Goal: Complete application form: Complete application form

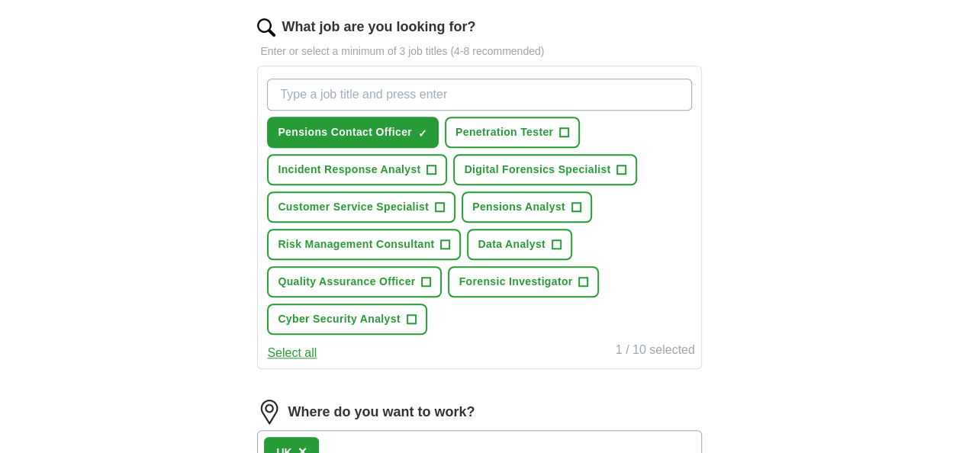
scroll to position [473, 0]
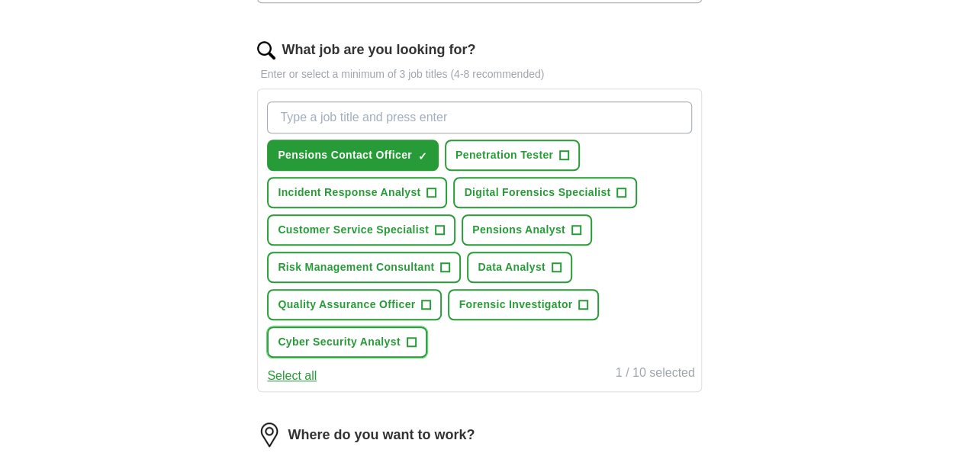
click at [385, 343] on span "Cyber Security Analyst" at bounding box center [339, 342] width 122 height 16
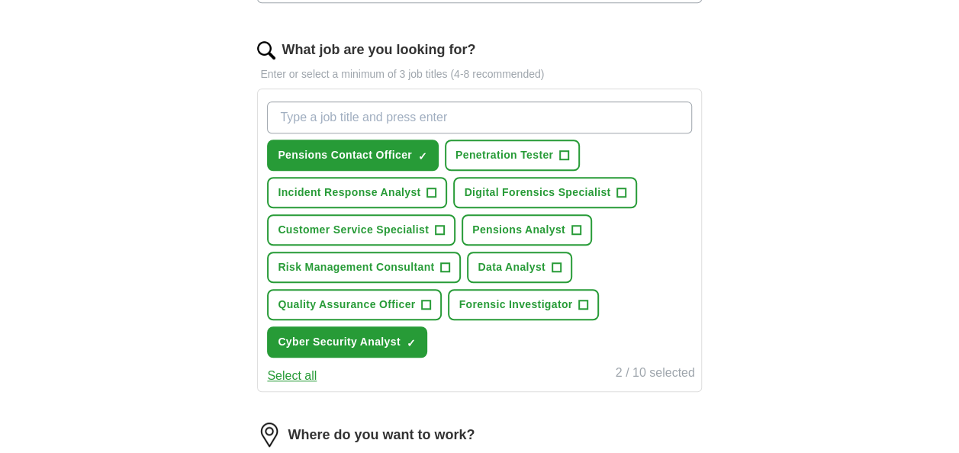
click at [440, 116] on input "What job are you looking for?" at bounding box center [479, 117] width 424 height 32
type input "cyber security trainee"
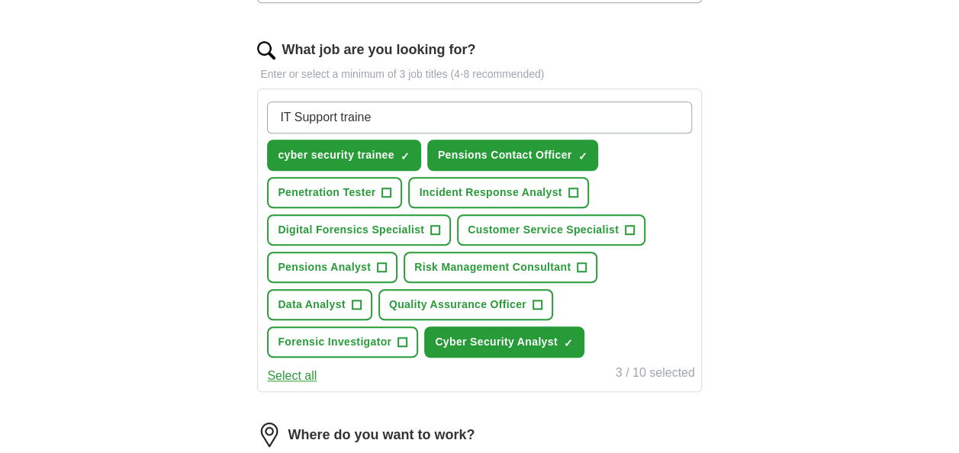
type input "IT Support trainee"
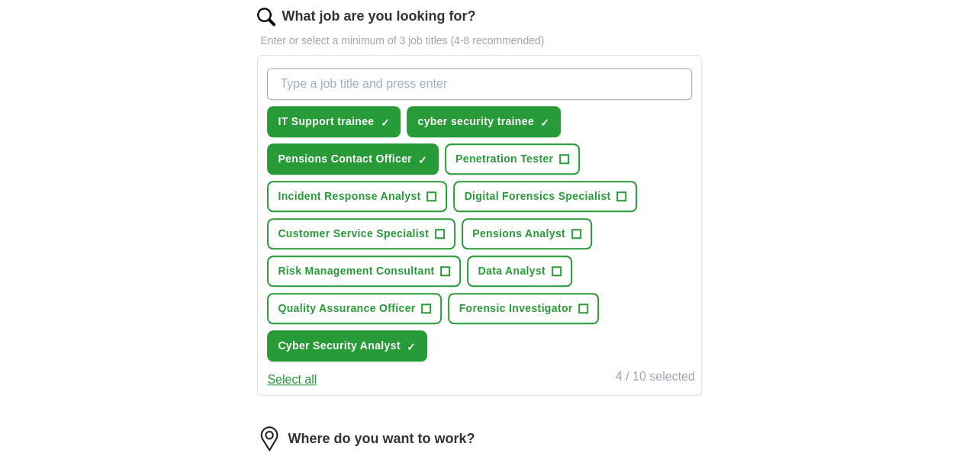
scroll to position [533, 0]
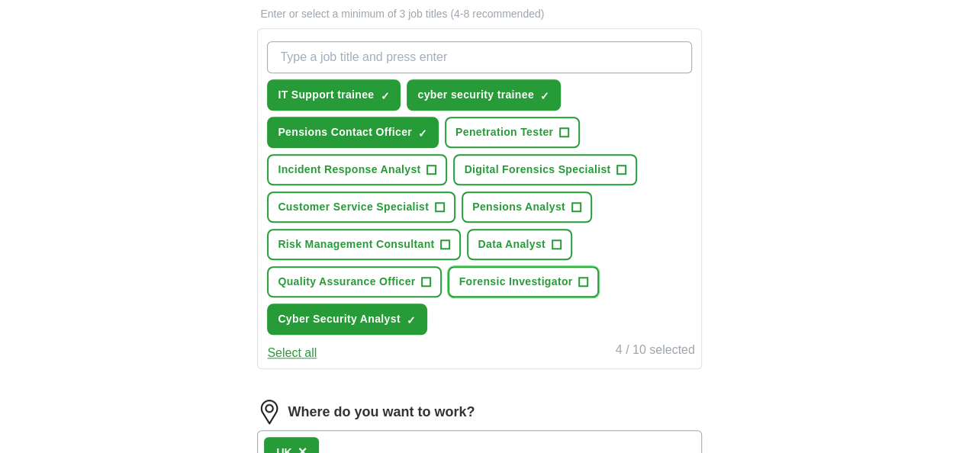
click at [506, 274] on span "Forensic Investigator" at bounding box center [515, 282] width 114 height 16
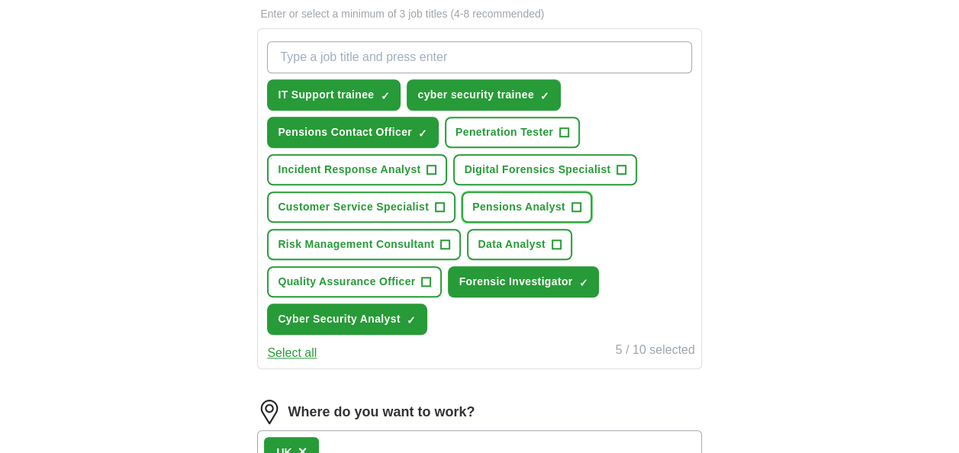
click at [532, 206] on span "Pensions Analyst" at bounding box center [518, 207] width 93 height 16
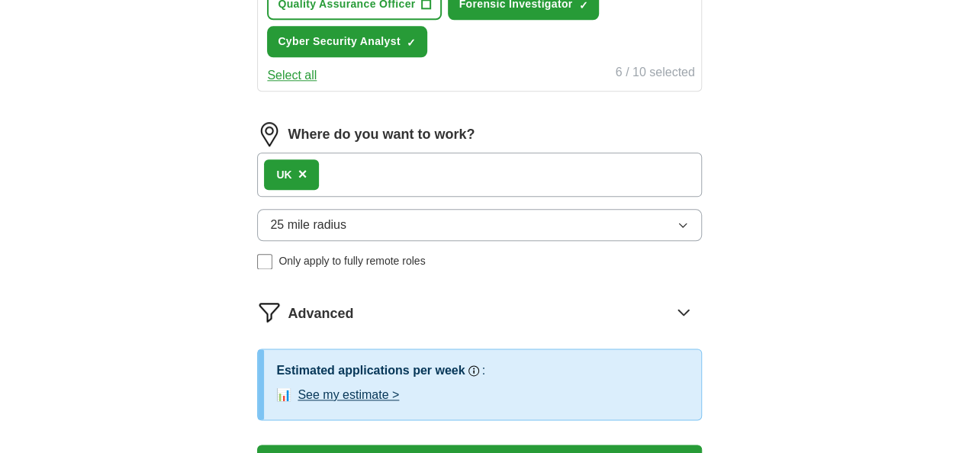
scroll to position [828, 0]
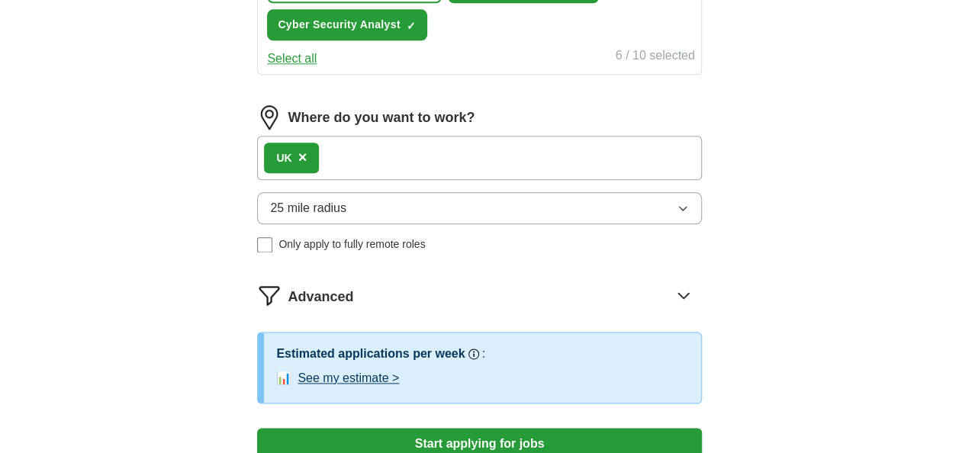
click at [342, 200] on span "25 mile radius" at bounding box center [308, 208] width 76 height 18
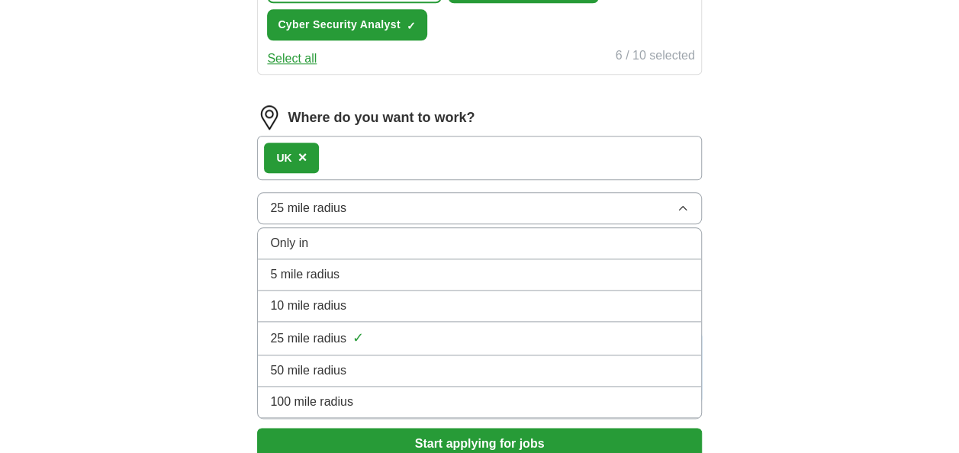
click at [322, 252] on li "Only in" at bounding box center [479, 243] width 442 height 31
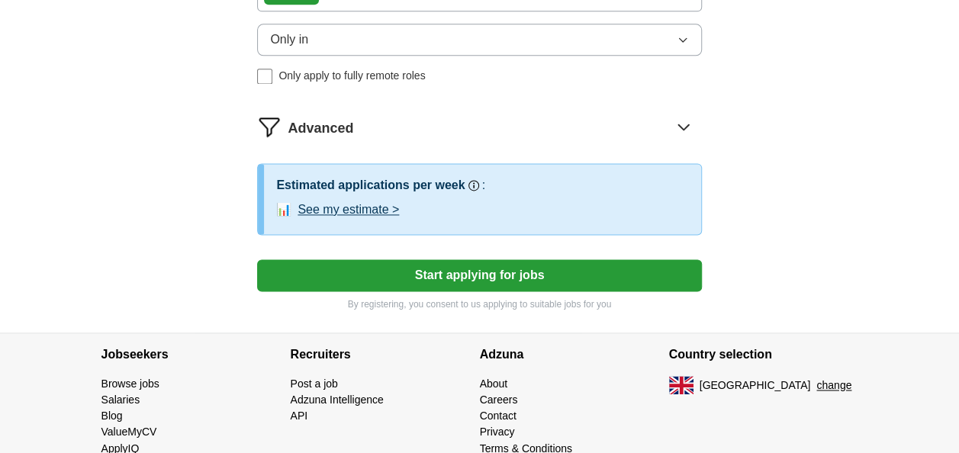
click at [415, 265] on button "Start applying for jobs" at bounding box center [479, 275] width 444 height 32
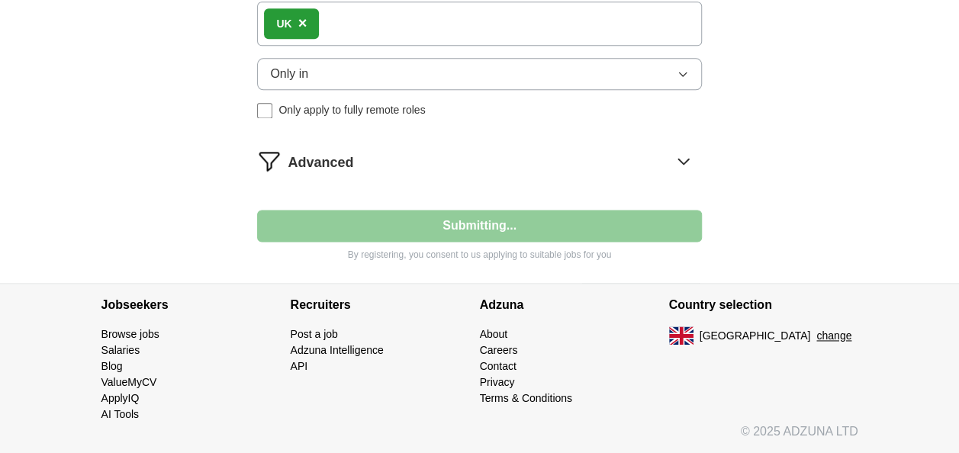
scroll to position [957, 0]
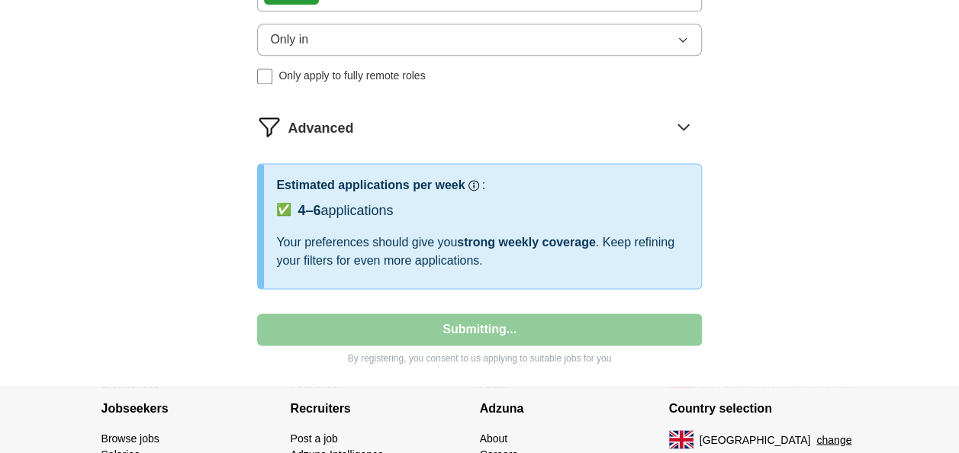
select select "**"
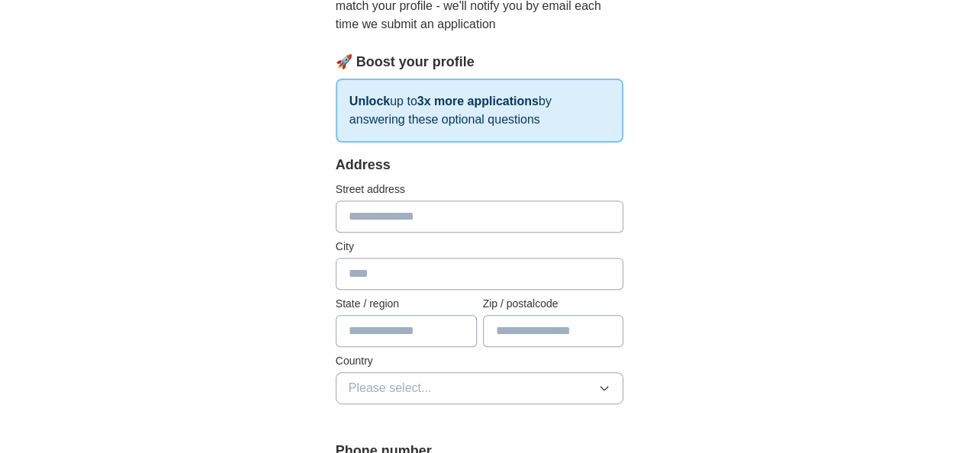
scroll to position [228, 0]
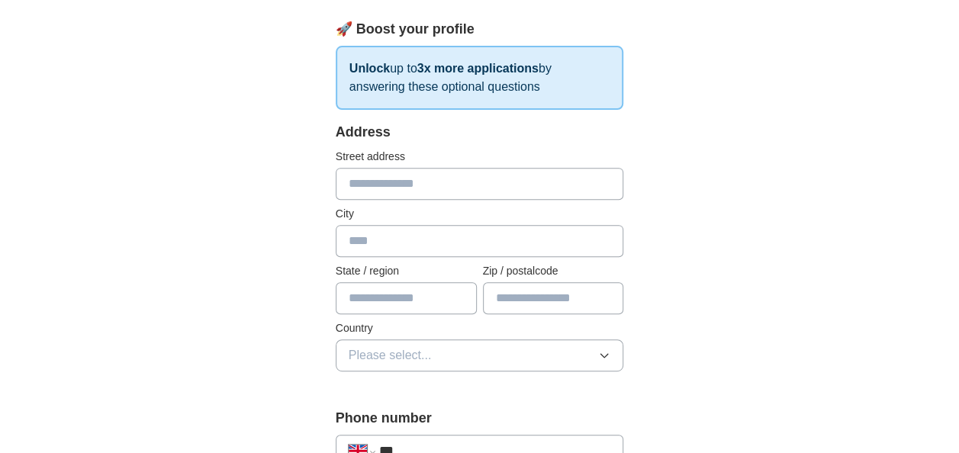
click at [444, 190] on input "text" at bounding box center [480, 184] width 288 height 32
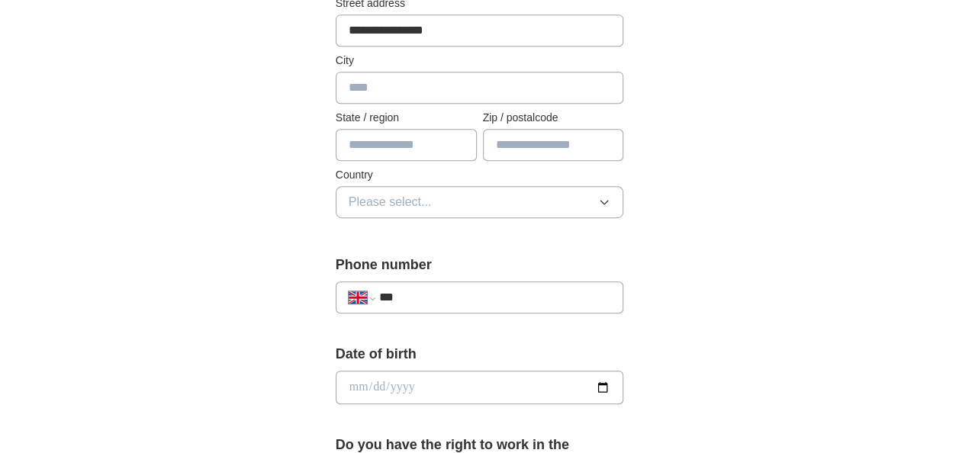
scroll to position [383, 0]
type input "**********"
click at [532, 136] on input "text" at bounding box center [553, 143] width 141 height 32
click at [535, 137] on input "*******" at bounding box center [553, 143] width 141 height 32
type input "*******"
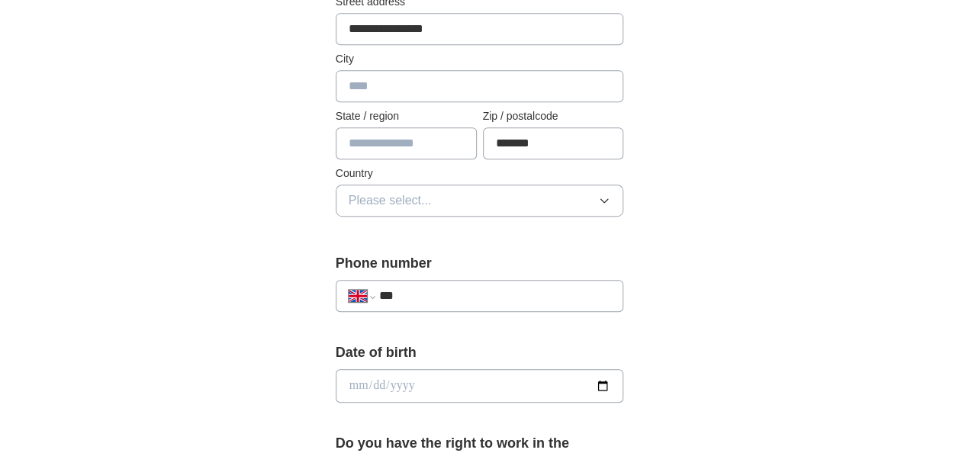
click at [431, 195] on button "Please select..." at bounding box center [480, 201] width 288 height 32
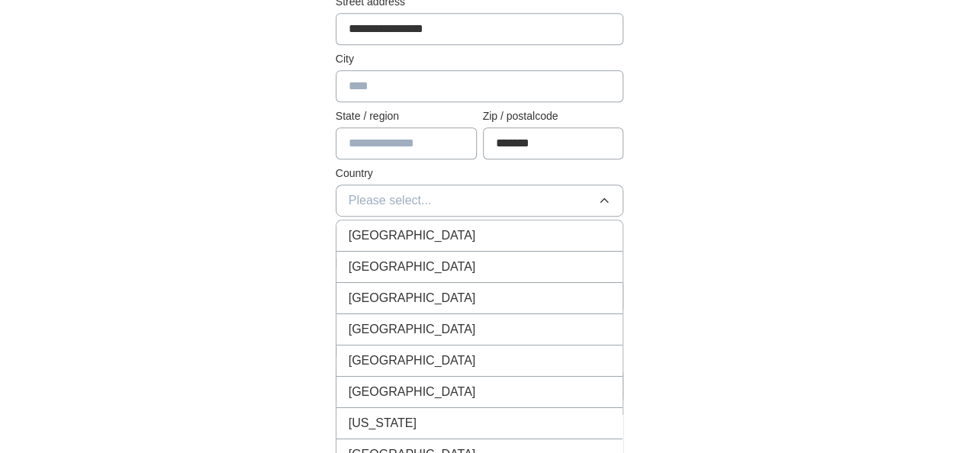
click at [407, 230] on span "[GEOGRAPHIC_DATA]" at bounding box center [412, 236] width 127 height 18
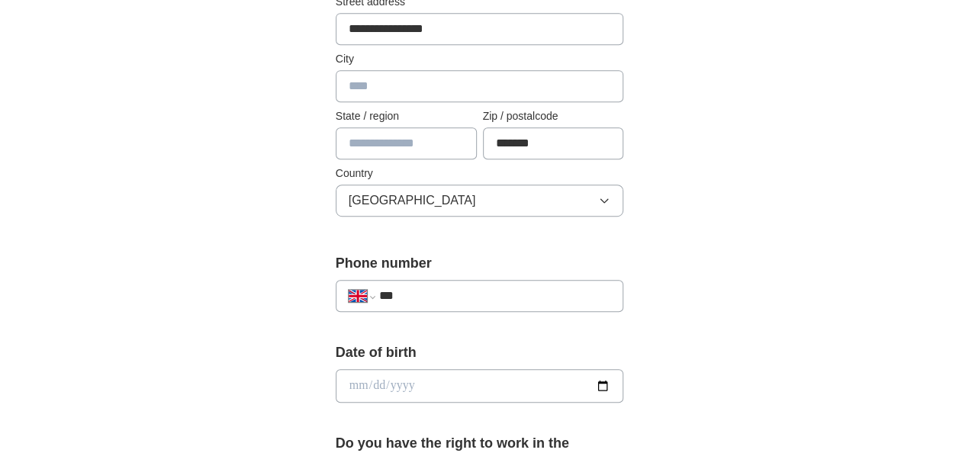
click at [409, 140] on input "text" at bounding box center [406, 143] width 141 height 32
type input "**********"
drag, startPoint x: 432, startPoint y: 140, endPoint x: 233, endPoint y: 140, distance: 198.3
click at [233, 140] on div "**********" at bounding box center [479, 378] width 781 height 1428
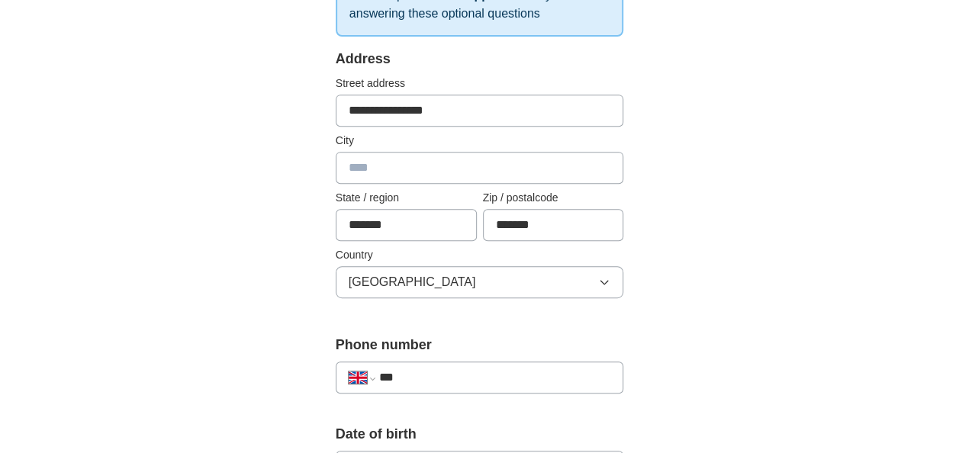
scroll to position [298, 0]
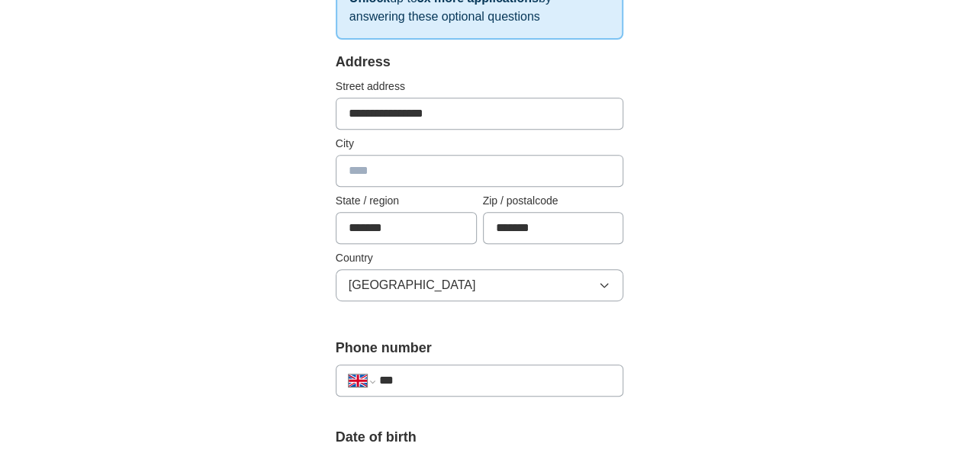
type input "*******"
click at [430, 182] on input "text" at bounding box center [480, 171] width 288 height 32
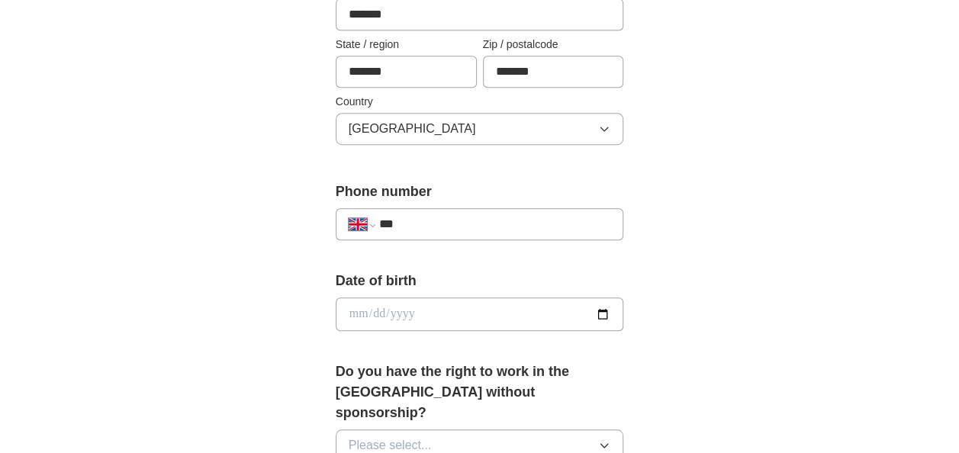
scroll to position [455, 0]
type input "*******"
click at [413, 229] on input "***" at bounding box center [495, 223] width 232 height 18
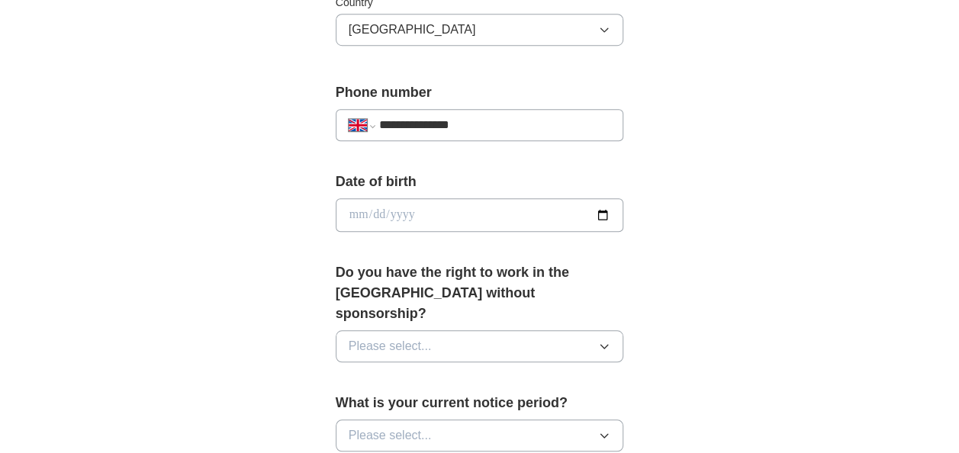
scroll to position [555, 0]
type input "**********"
click at [400, 217] on input "date" at bounding box center [480, 215] width 288 height 34
drag, startPoint x: 346, startPoint y: 209, endPoint x: 600, endPoint y: 216, distance: 254.9
click at [600, 216] on input "date" at bounding box center [480, 215] width 288 height 34
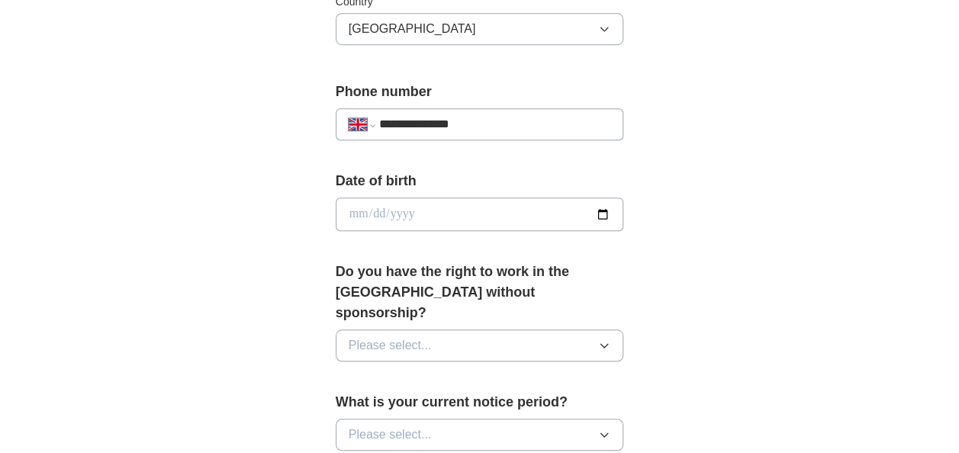
click at [600, 216] on input "date" at bounding box center [480, 215] width 288 height 34
type input "**********"
click at [432, 330] on button "Please select..." at bounding box center [480, 346] width 288 height 32
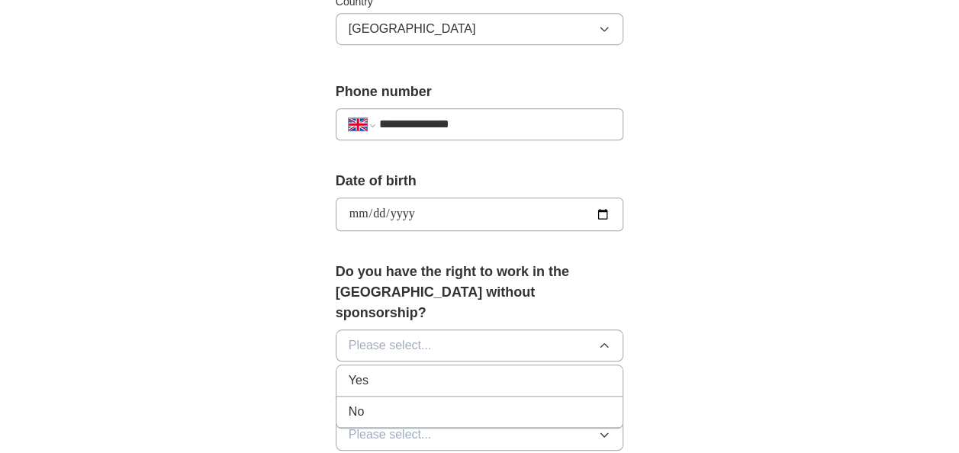
click at [369, 403] on div "No" at bounding box center [480, 412] width 262 height 18
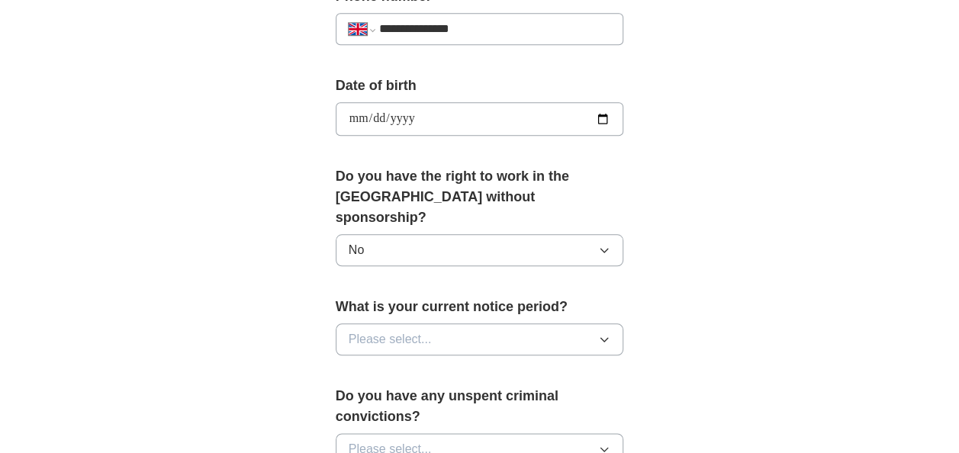
scroll to position [652, 0]
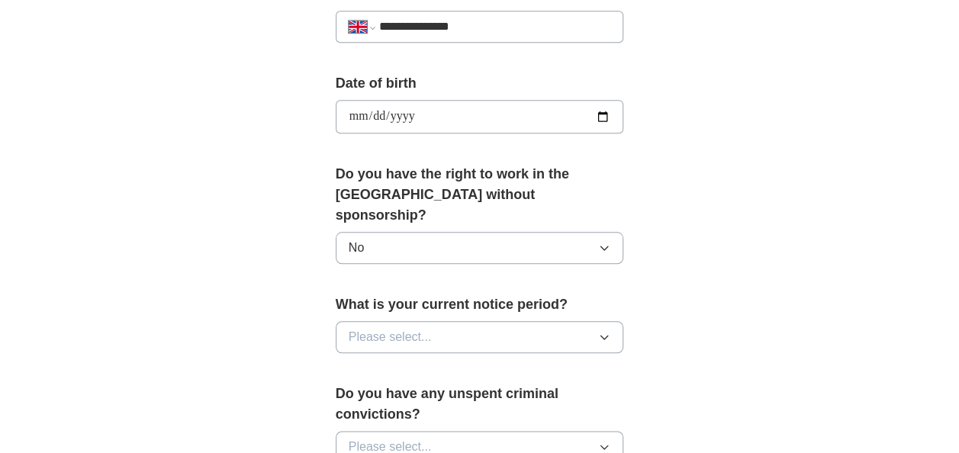
click at [436, 321] on button "Please select..." at bounding box center [480, 337] width 288 height 32
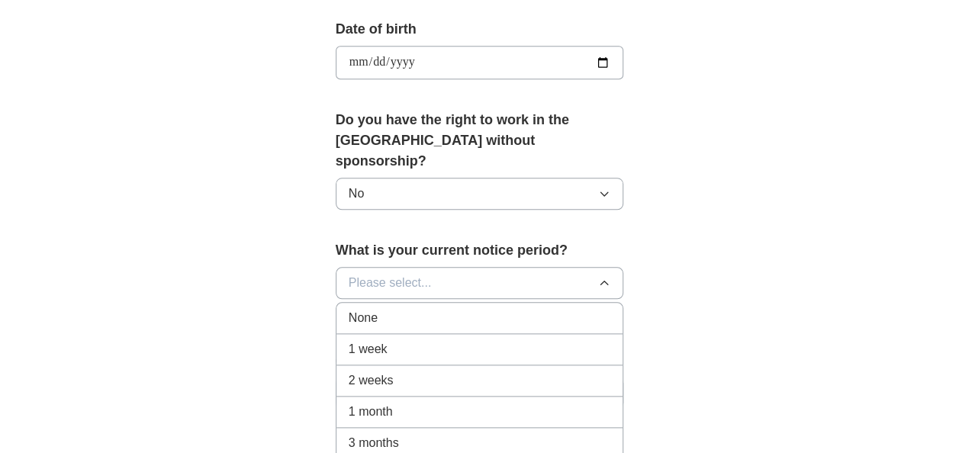
scroll to position [713, 0]
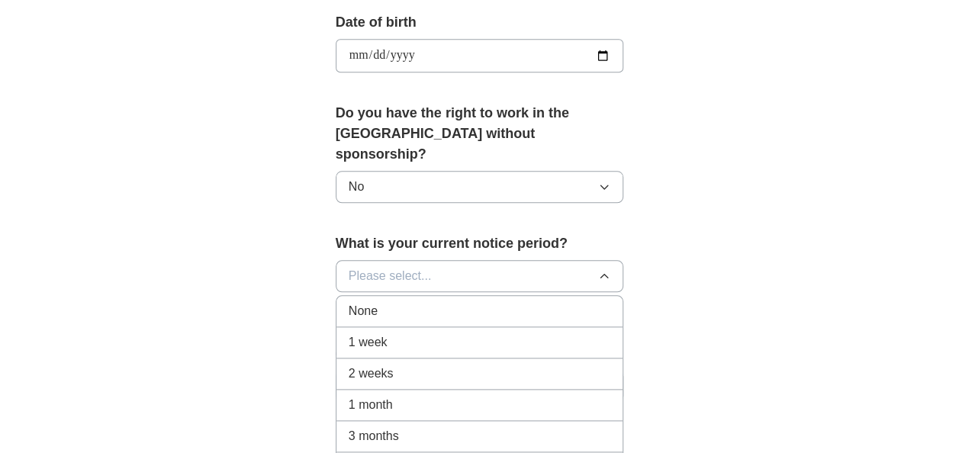
click at [359, 396] on span "1 month" at bounding box center [371, 405] width 44 height 18
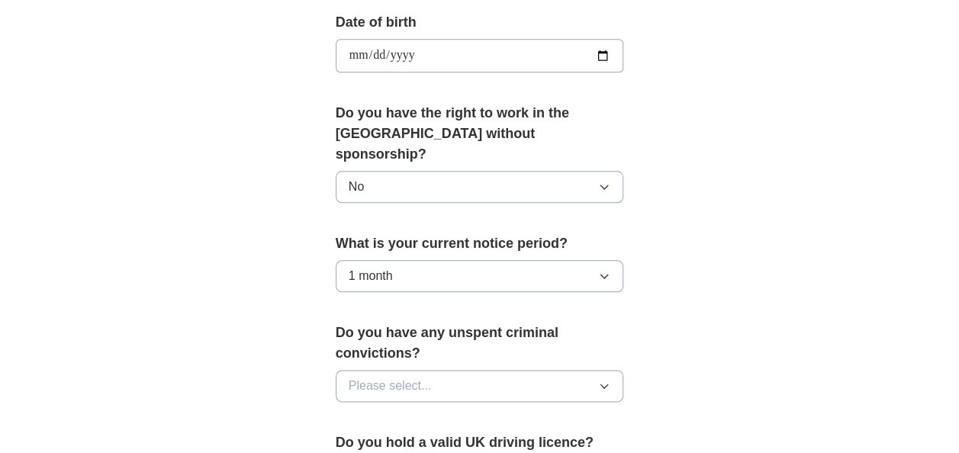
scroll to position [822, 0]
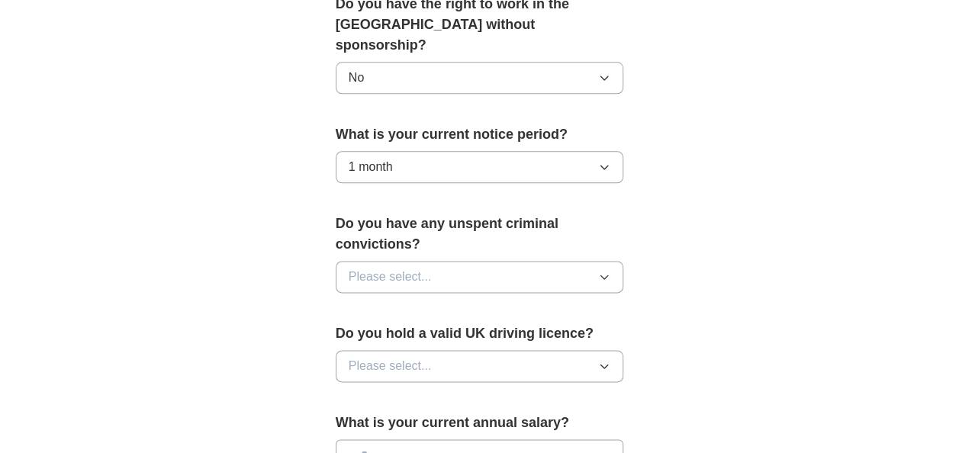
click at [458, 261] on button "Please select..." at bounding box center [480, 277] width 288 height 32
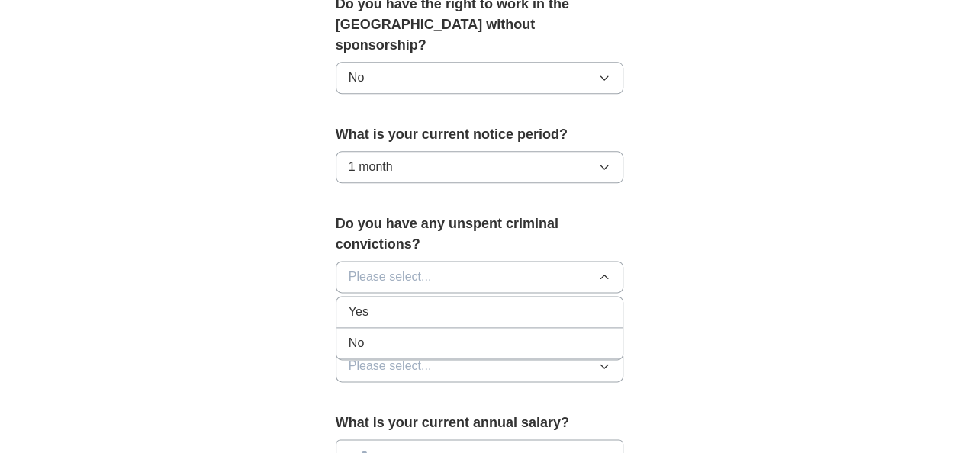
click at [369, 334] on div "No" at bounding box center [480, 343] width 262 height 18
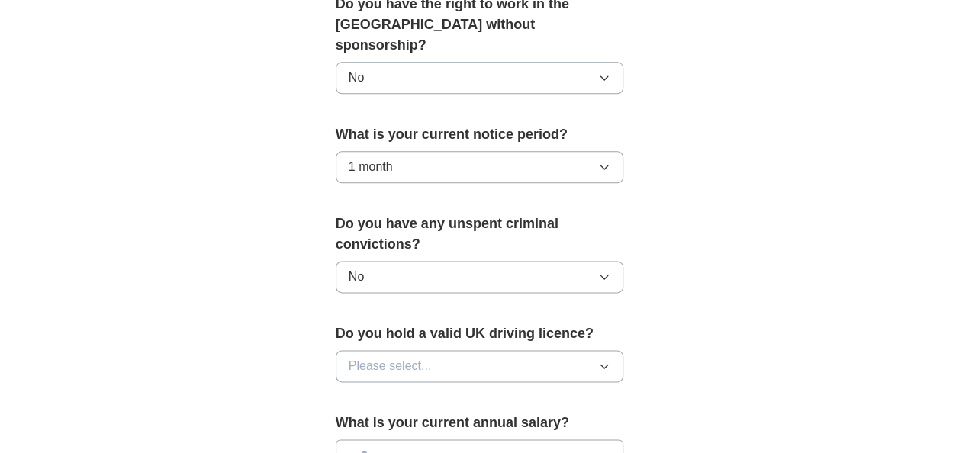
click at [381, 350] on button "Please select..." at bounding box center [480, 366] width 288 height 32
click at [400, 392] on div "Yes" at bounding box center [480, 401] width 262 height 18
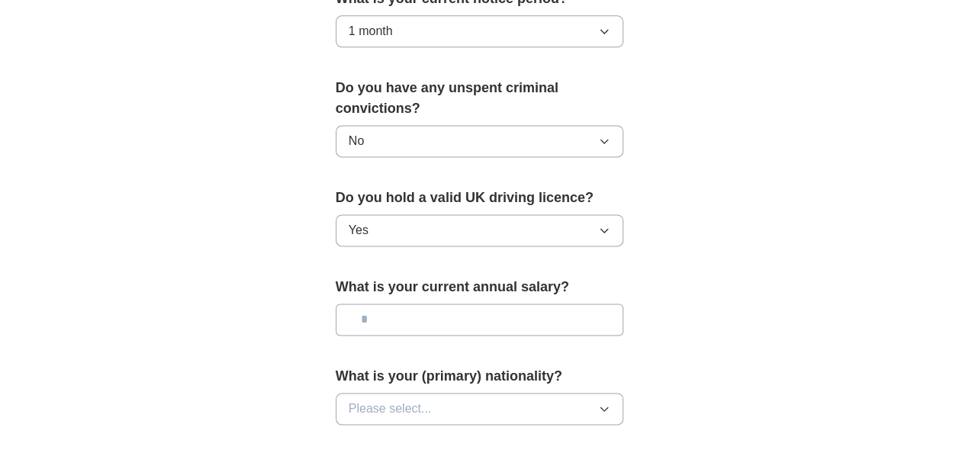
scroll to position [972, 0]
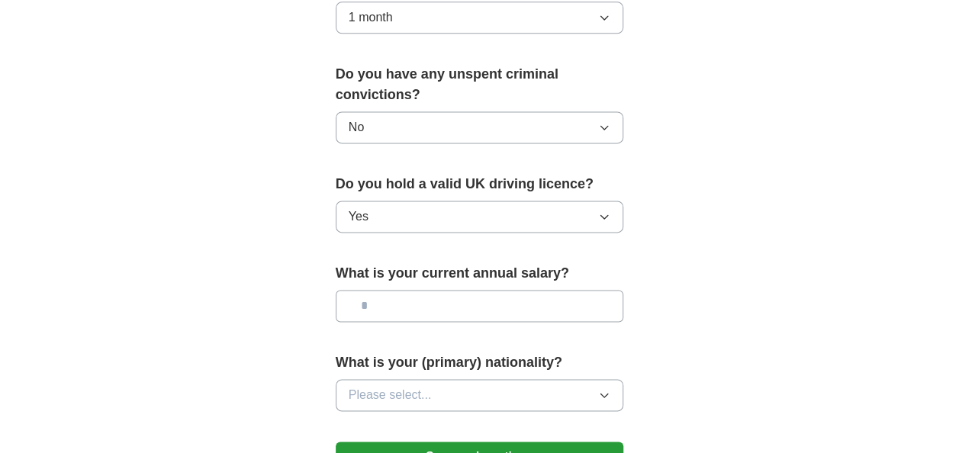
click at [423, 290] on input "text" at bounding box center [480, 306] width 288 height 32
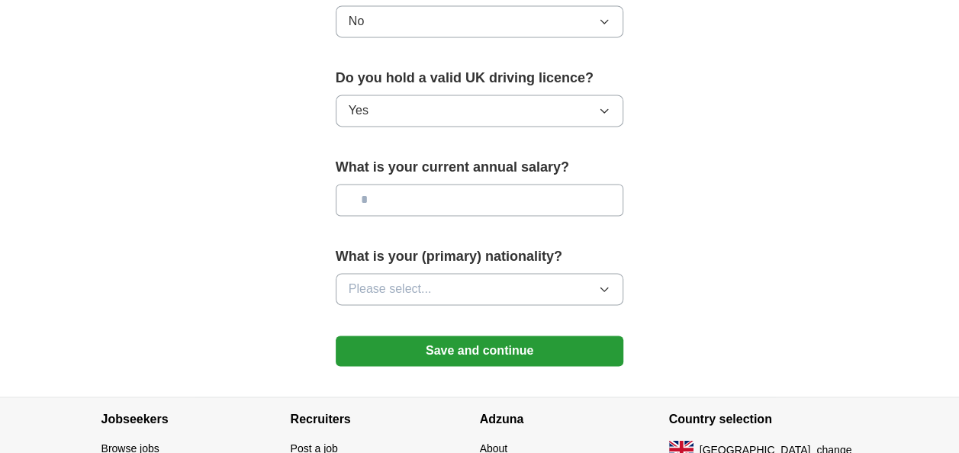
scroll to position [1079, 0]
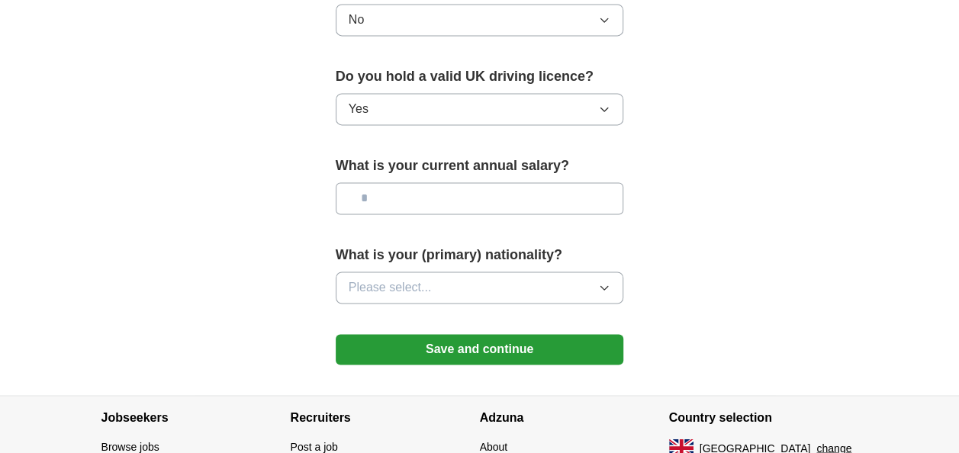
click at [423, 278] on span "Please select..." at bounding box center [390, 287] width 83 height 18
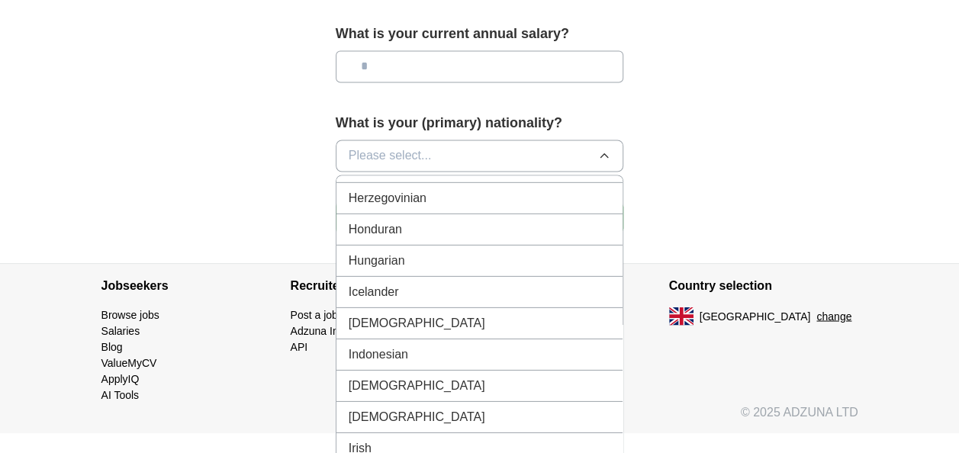
scroll to position [2357, 0]
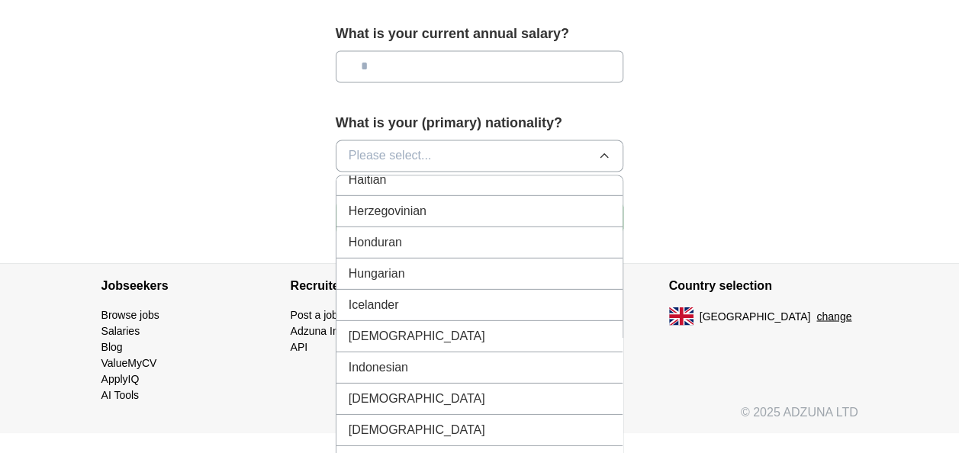
click at [374, 326] on span "Indian" at bounding box center [417, 335] width 137 height 18
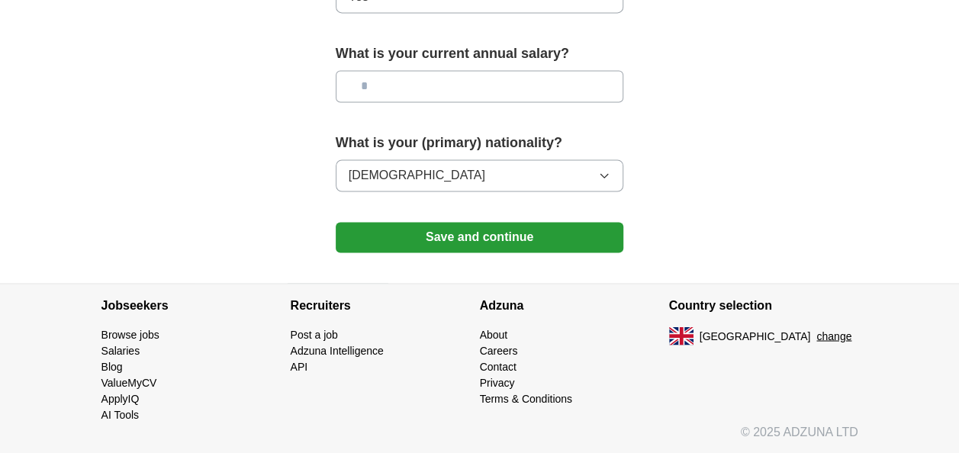
scroll to position [1164, 0]
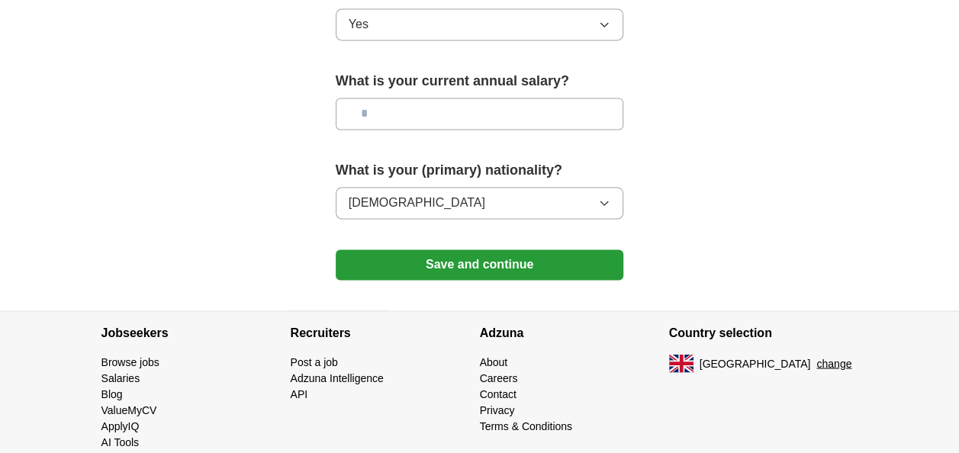
click at [482, 249] on button "Save and continue" at bounding box center [480, 264] width 288 height 31
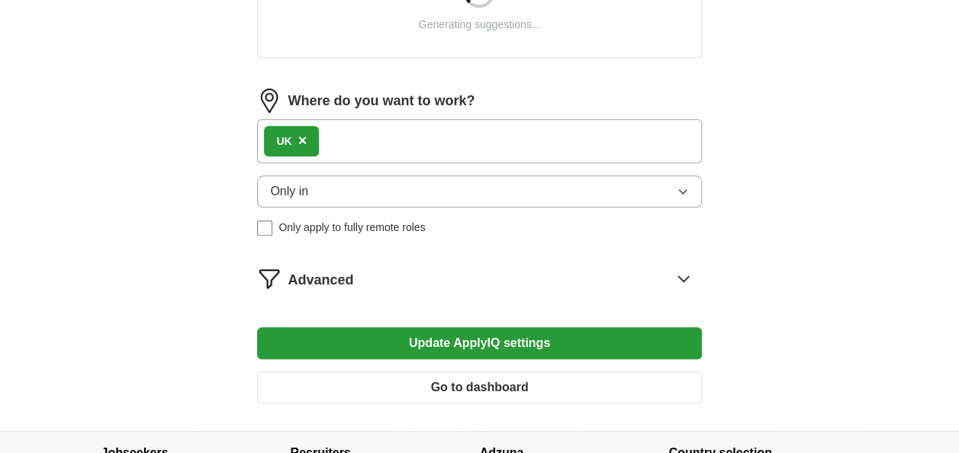
scroll to position [648, 0]
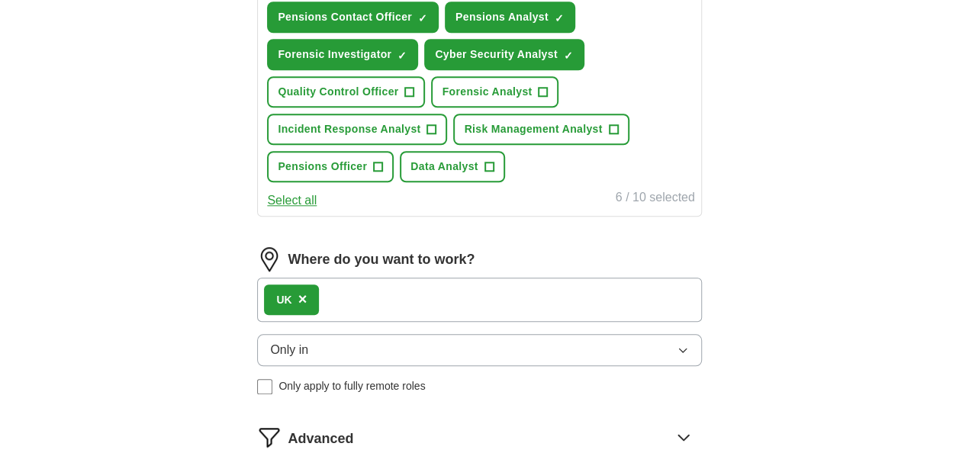
click at [468, 267] on div "Where do you want to work?" at bounding box center [479, 259] width 444 height 24
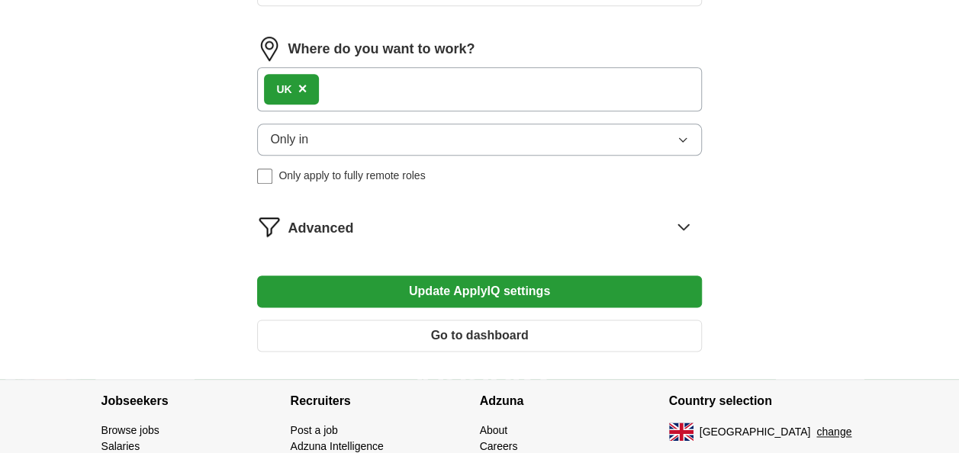
scroll to position [863, 0]
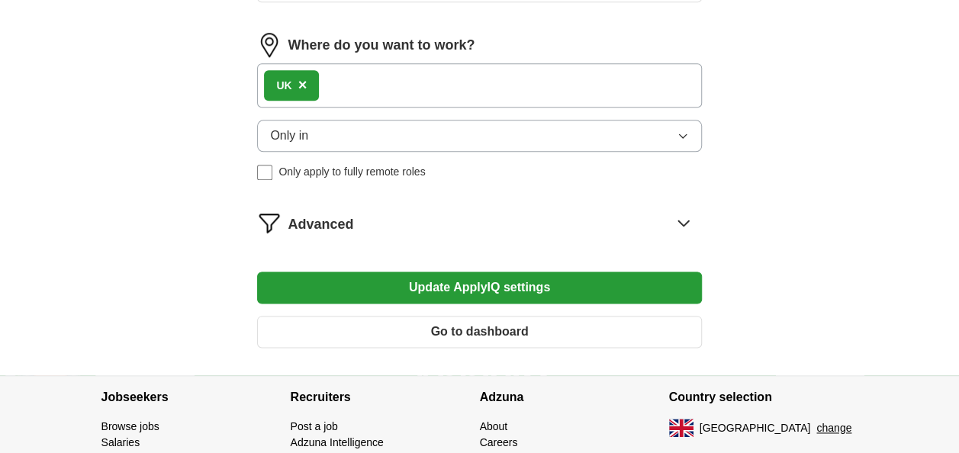
click at [482, 228] on div "Advanced" at bounding box center [494, 223] width 413 height 24
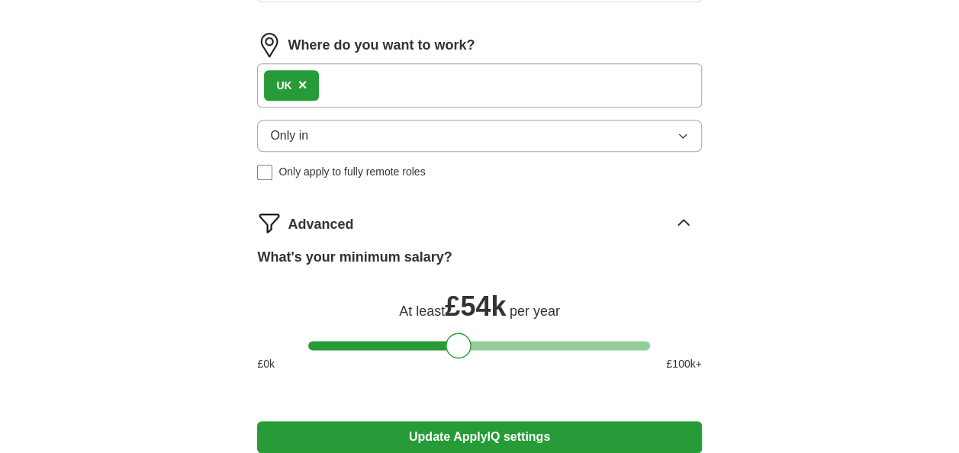
scroll to position [968, 0]
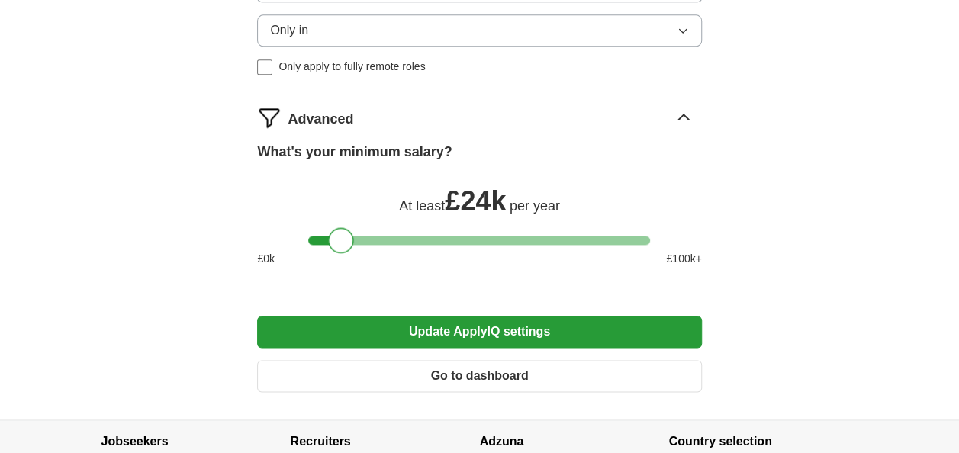
drag, startPoint x: 459, startPoint y: 229, endPoint x: 341, endPoint y: 246, distance: 119.4
click at [341, 246] on div at bounding box center [341, 240] width 26 height 26
drag, startPoint x: 337, startPoint y: 235, endPoint x: 326, endPoint y: 240, distance: 11.6
click at [326, 240] on div at bounding box center [330, 240] width 26 height 26
click at [474, 323] on button "Update ApplyIQ settings" at bounding box center [479, 332] width 444 height 32
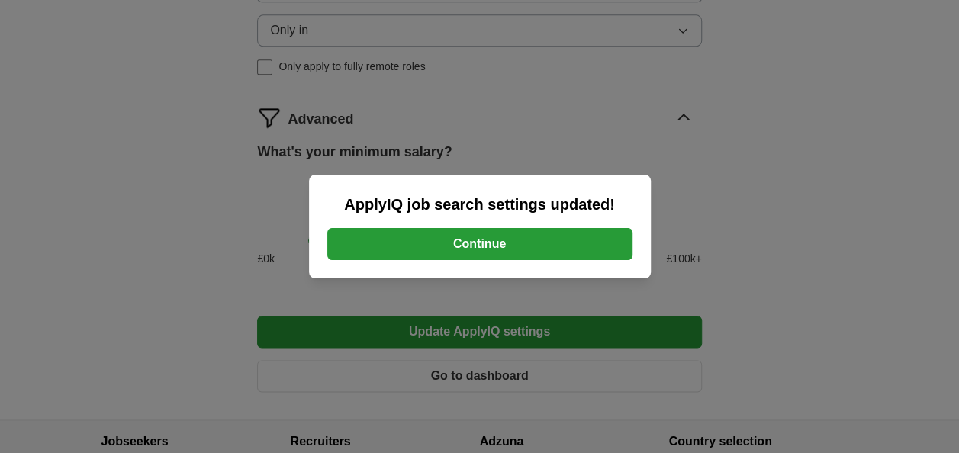
click at [493, 233] on button "Continue" at bounding box center [479, 244] width 305 height 32
